Goal: Communication & Community: Ask a question

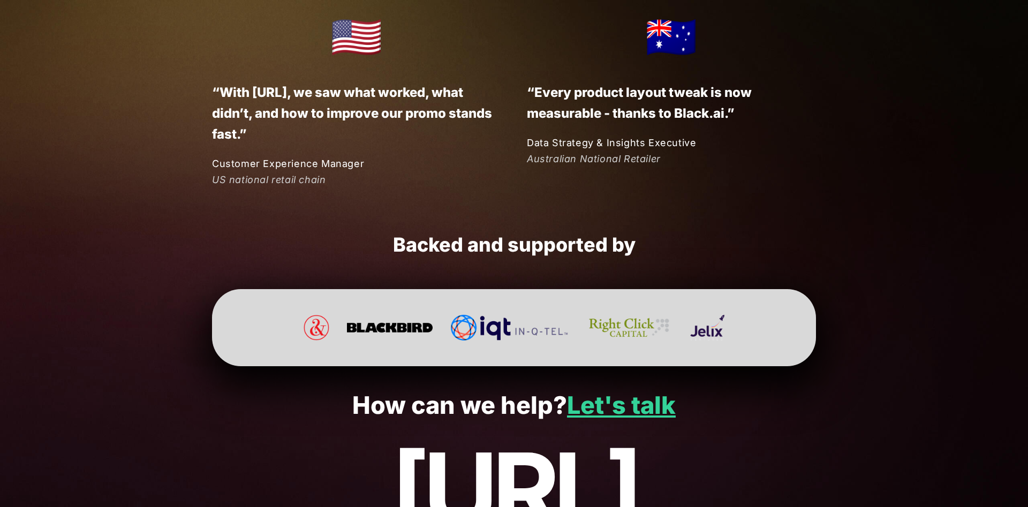
scroll to position [2817, 0]
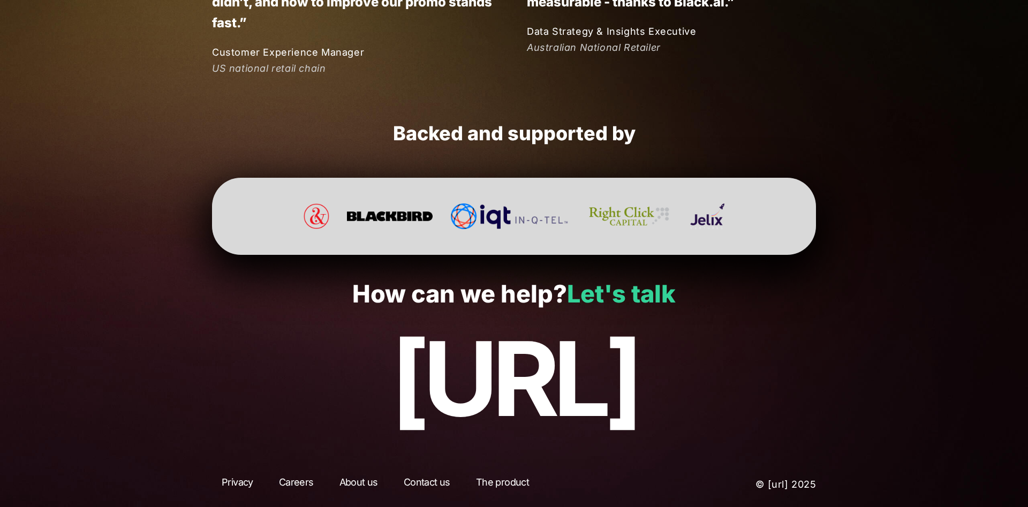
click at [574, 298] on link "Let's talk" at bounding box center [621, 293] width 109 height 29
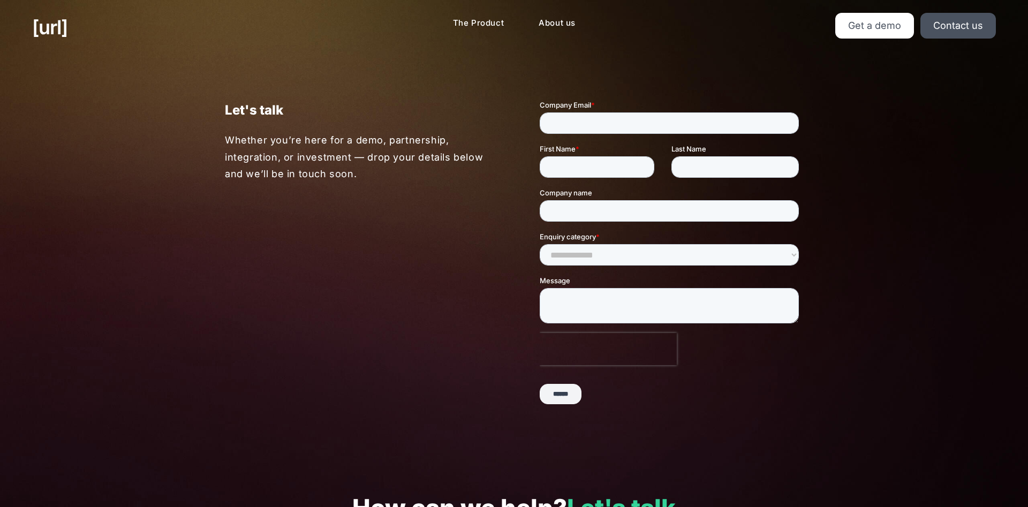
scroll to position [214, 0]
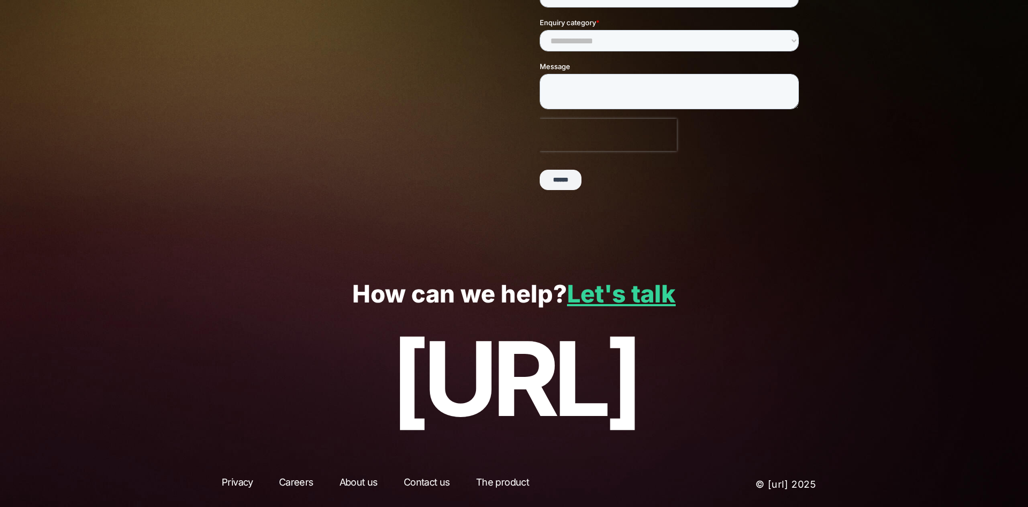
click at [297, 484] on link "Careers" at bounding box center [296, 484] width 54 height 19
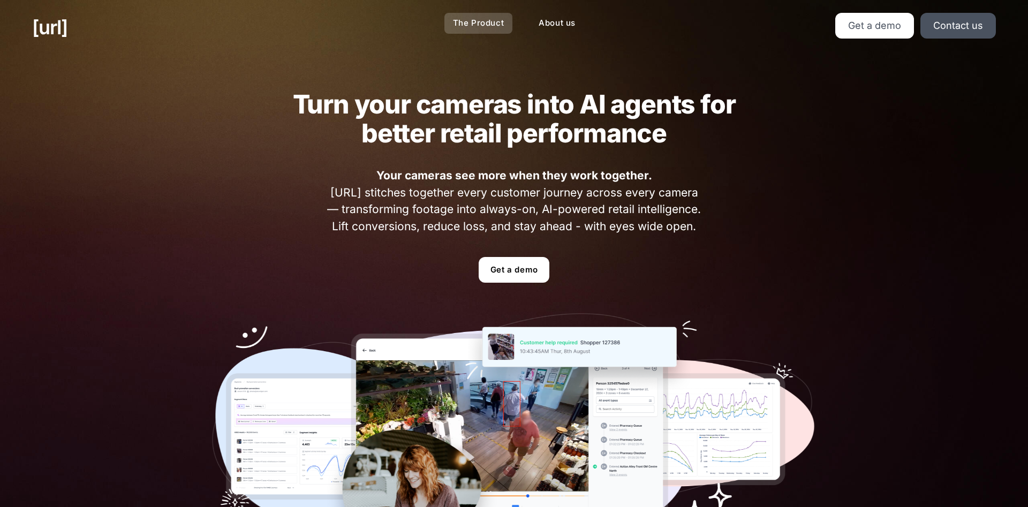
click at [469, 19] on link "The Product" at bounding box center [479, 23] width 69 height 21
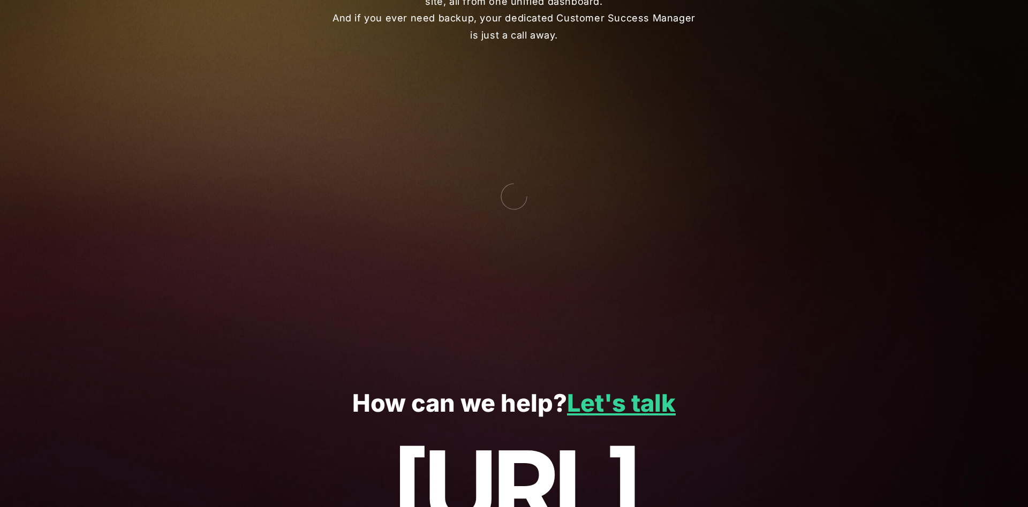
scroll to position [2686, 0]
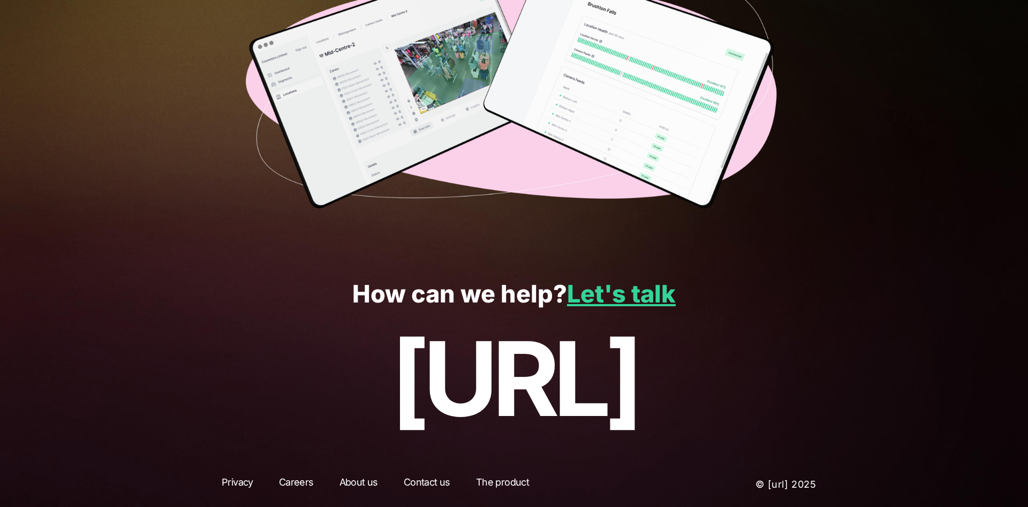
click at [288, 476] on link "Careers" at bounding box center [296, 484] width 54 height 19
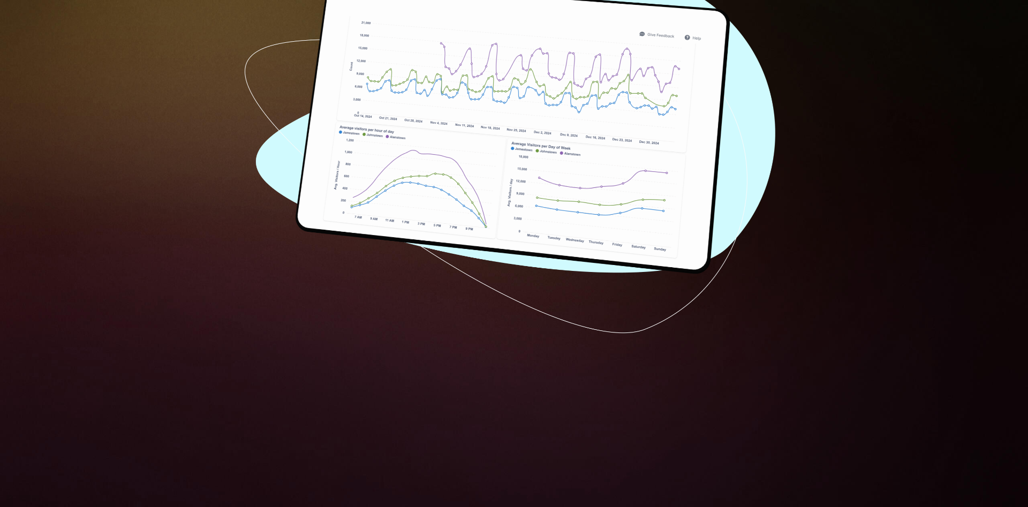
scroll to position [2686, 0]
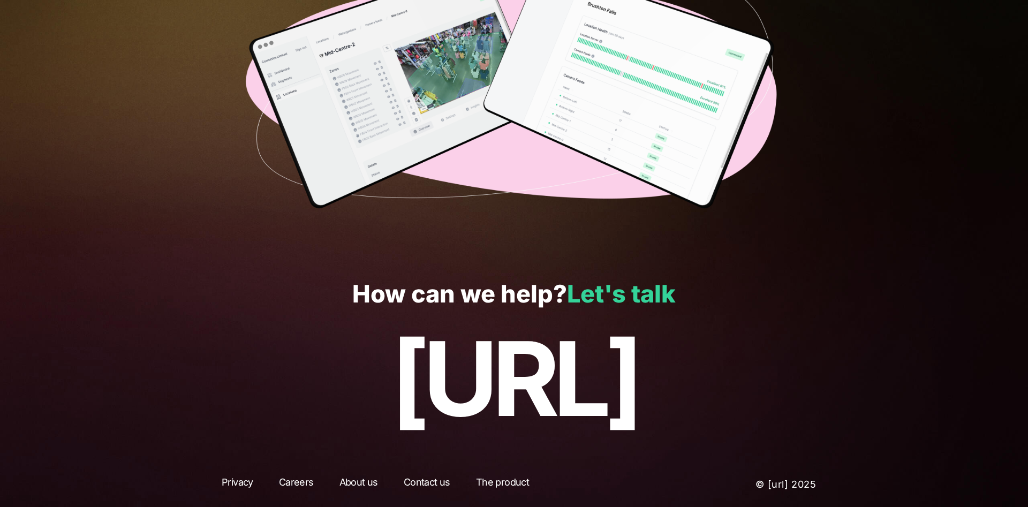
click at [605, 294] on link "Let's talk" at bounding box center [621, 293] width 109 height 29
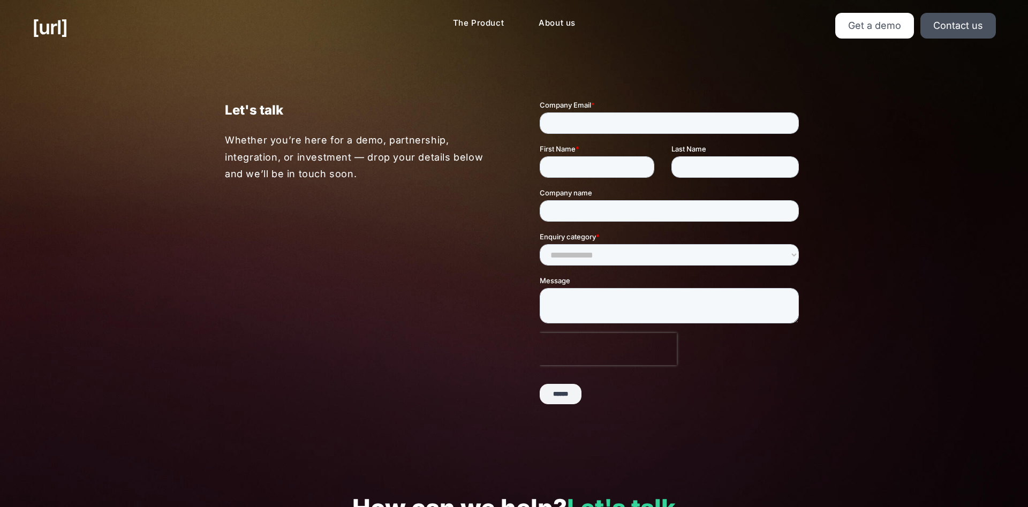
click at [608, 114] on input "Company Email *" at bounding box center [669, 122] width 259 height 21
type input "**********"
click at [582, 169] on input "First Name *" at bounding box center [597, 166] width 115 height 21
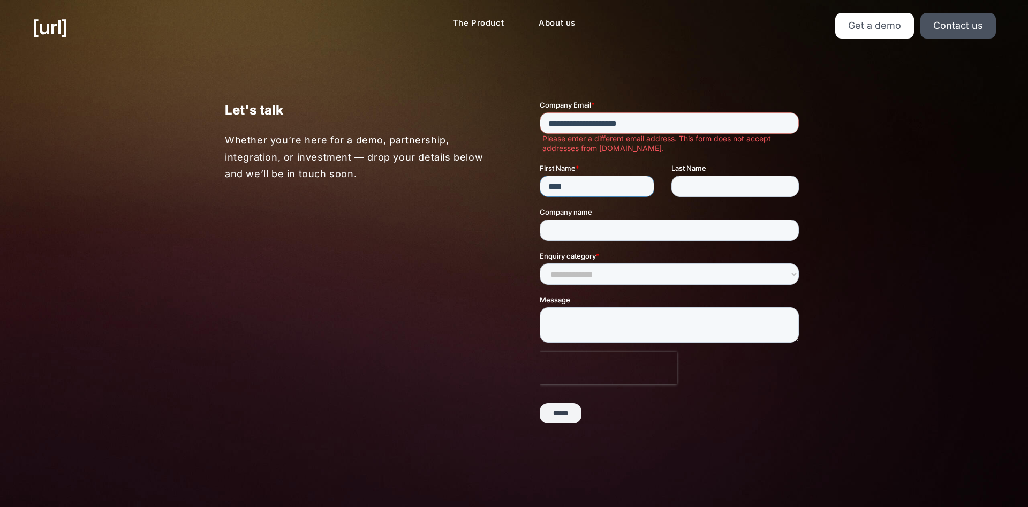
type input "*****"
